Goal: Information Seeking & Learning: Learn about a topic

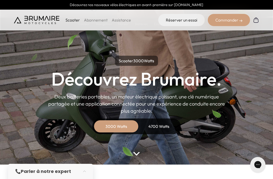
click at [161, 127] on div "4700 Watts" at bounding box center [159, 126] width 40 height 12
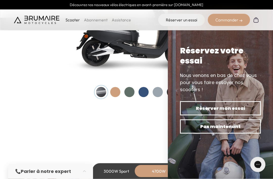
scroll to position [576, 0]
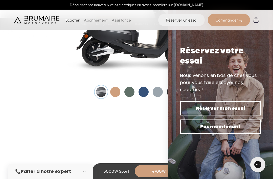
click at [130, 92] on div at bounding box center [129, 92] width 10 height 10
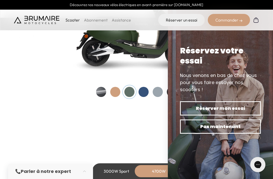
click at [158, 91] on div at bounding box center [158, 92] width 10 height 10
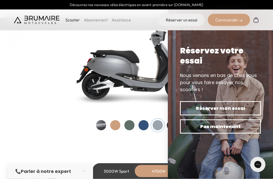
scroll to position [543, 0]
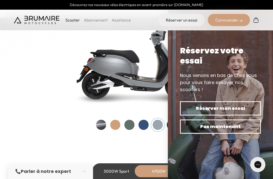
click at [144, 125] on div at bounding box center [144, 125] width 10 height 10
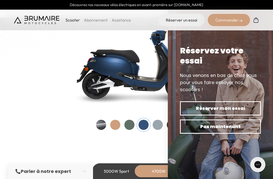
click at [130, 123] on div at bounding box center [129, 125] width 10 height 10
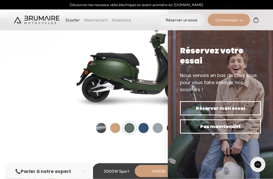
scroll to position [538, 0]
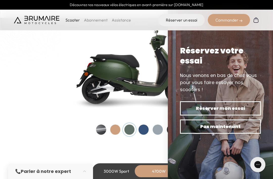
click at [235, 110] on span "Réserver mon essai" at bounding box center [220, 108] width 63 height 7
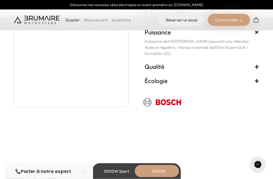
scroll to position [982, 0]
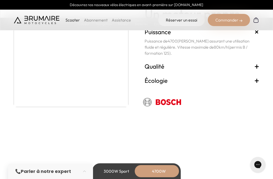
click at [257, 63] on span "+" at bounding box center [257, 66] width 5 height 8
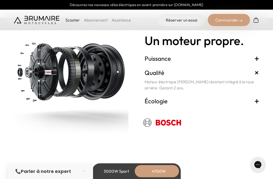
scroll to position [955, 0]
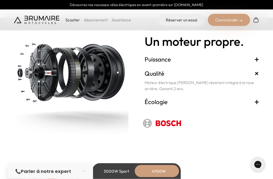
click at [257, 102] on span "+" at bounding box center [257, 102] width 5 height 8
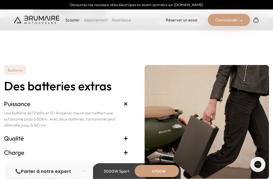
scroll to position [1074, 0]
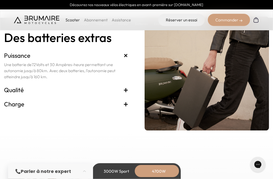
click at [14, 92] on h3 "Qualité +" at bounding box center [66, 90] width 124 height 8
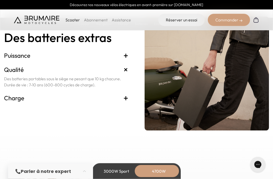
scroll to position [1122, 0]
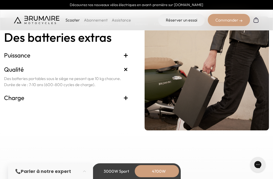
click at [10, 99] on h3 "Charge +" at bounding box center [66, 98] width 124 height 8
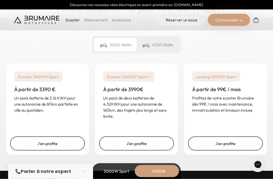
click at [167, 45] on div "4700 Watts" at bounding box center [158, 44] width 42 height 13
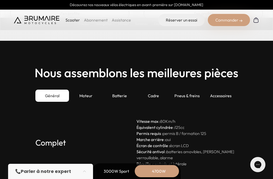
scroll to position [1409, 0]
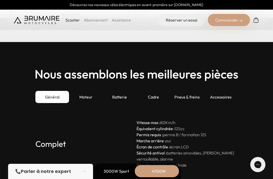
click at [224, 97] on div "Accessoires" at bounding box center [221, 97] width 34 height 12
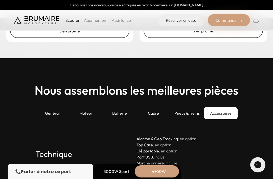
scroll to position [1393, 0]
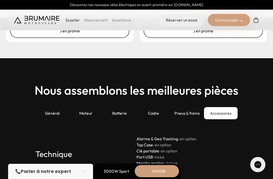
click at [190, 112] on div "Pneus & freins" at bounding box center [187, 113] width 34 height 12
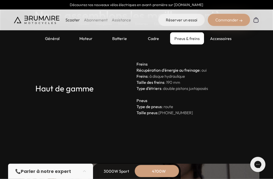
scroll to position [1468, 0]
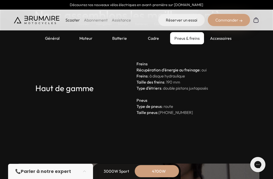
click at [158, 37] on div "Cadre" at bounding box center [154, 38] width 34 height 12
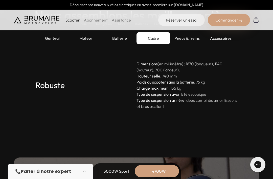
click at [124, 38] on div "Batterie" at bounding box center [120, 38] width 34 height 12
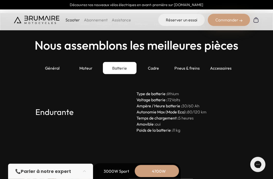
scroll to position [1438, 0]
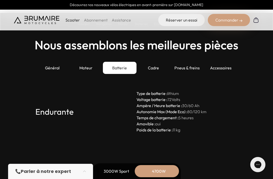
click at [50, 68] on div "Général" at bounding box center [52, 68] width 34 height 12
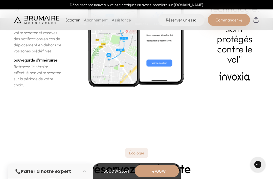
scroll to position [1861, 0]
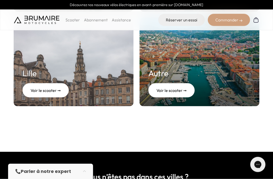
scroll to position [264, 0]
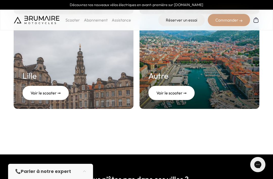
click at [172, 94] on div "Voir le scooter ➞" at bounding box center [172, 93] width 46 height 14
